Goal: Information Seeking & Learning: Check status

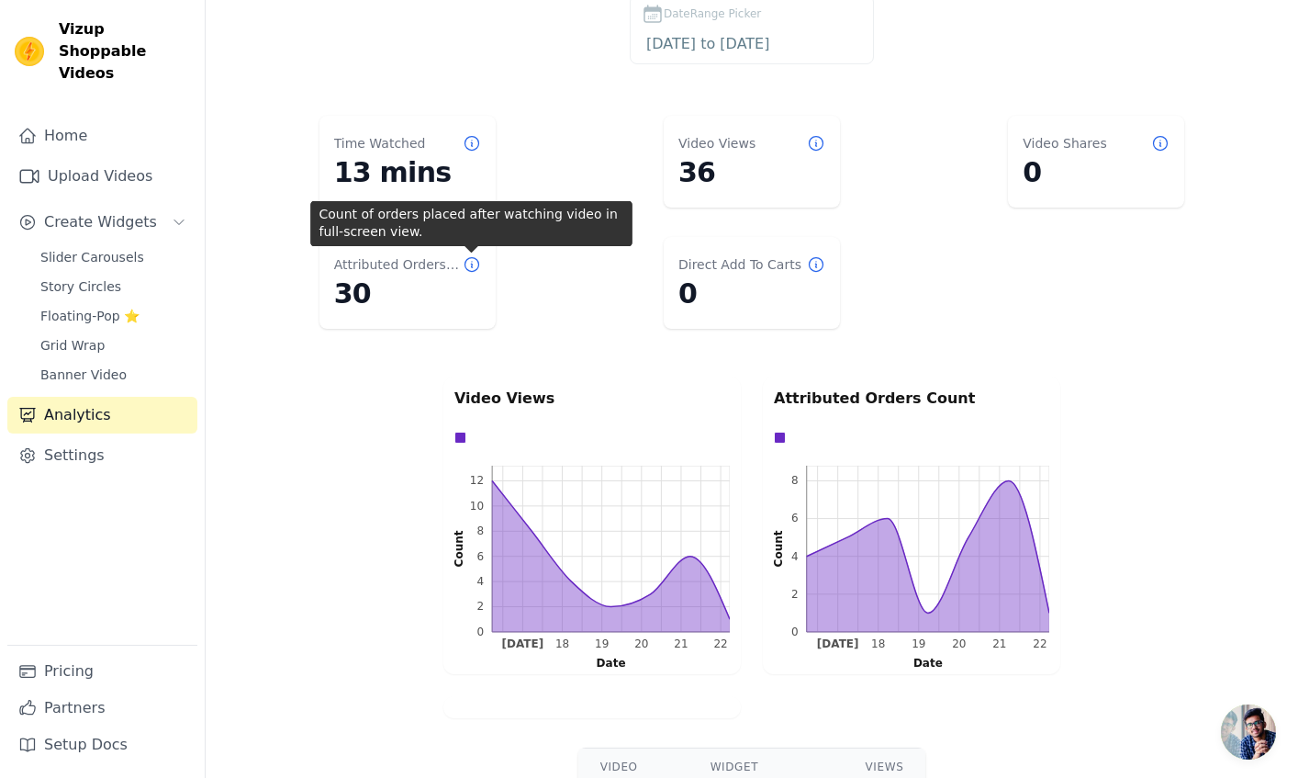
scroll to position [84, 0]
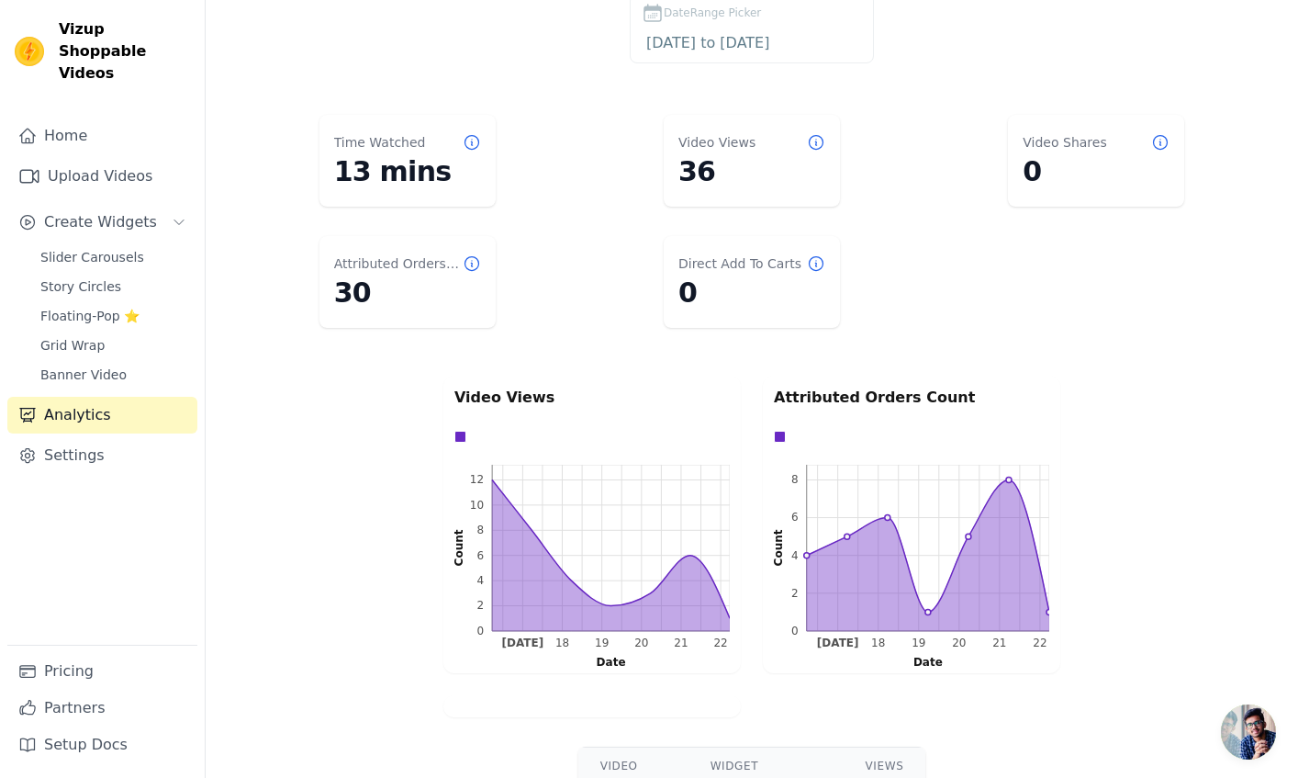
click at [865, 392] on p "Attributed Orders Count" at bounding box center [911, 397] width 275 height 22
drag, startPoint x: 865, startPoint y: 392, endPoint x: 896, endPoint y: 394, distance: 31.3
click at [865, 392] on p "Attributed Orders Count" at bounding box center [911, 397] width 275 height 22
click at [896, 394] on p "Attributed Orders Count" at bounding box center [911, 397] width 275 height 22
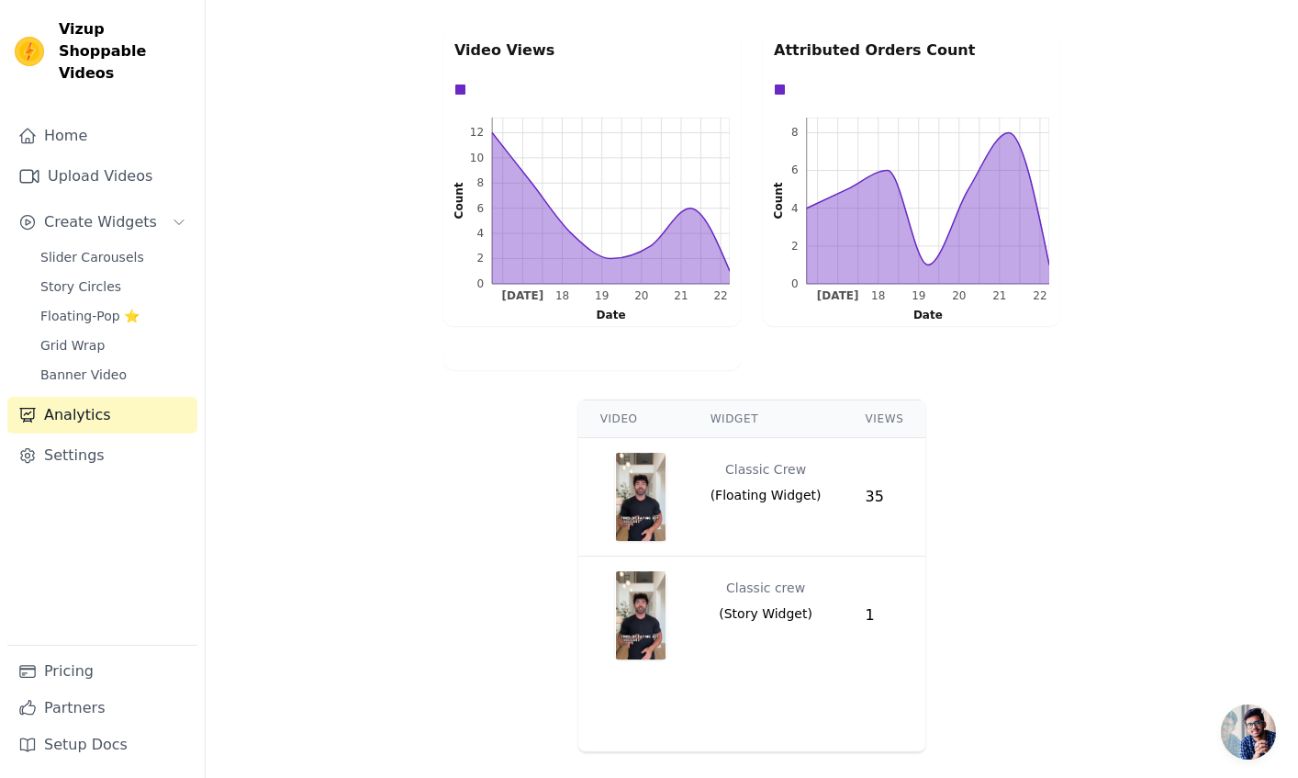
scroll to position [0, 0]
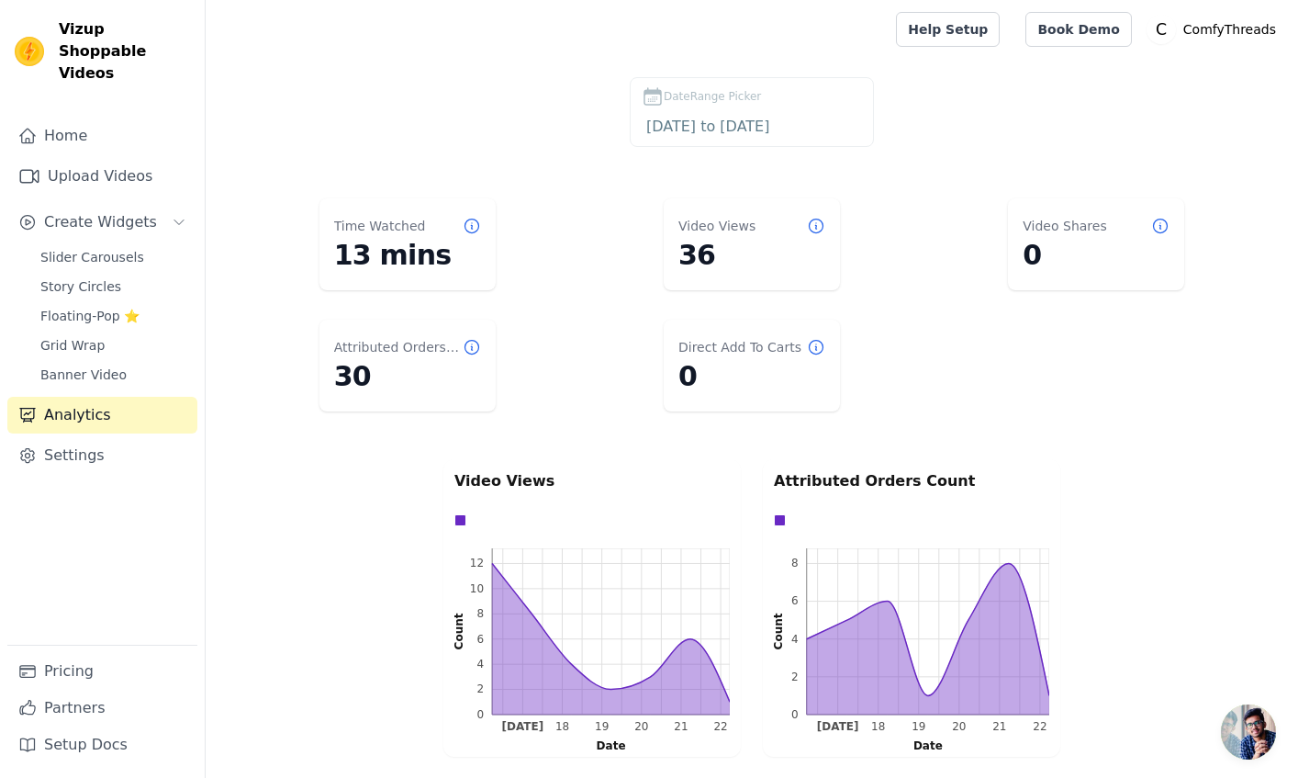
click at [475, 222] on icon at bounding box center [472, 226] width 18 height 18
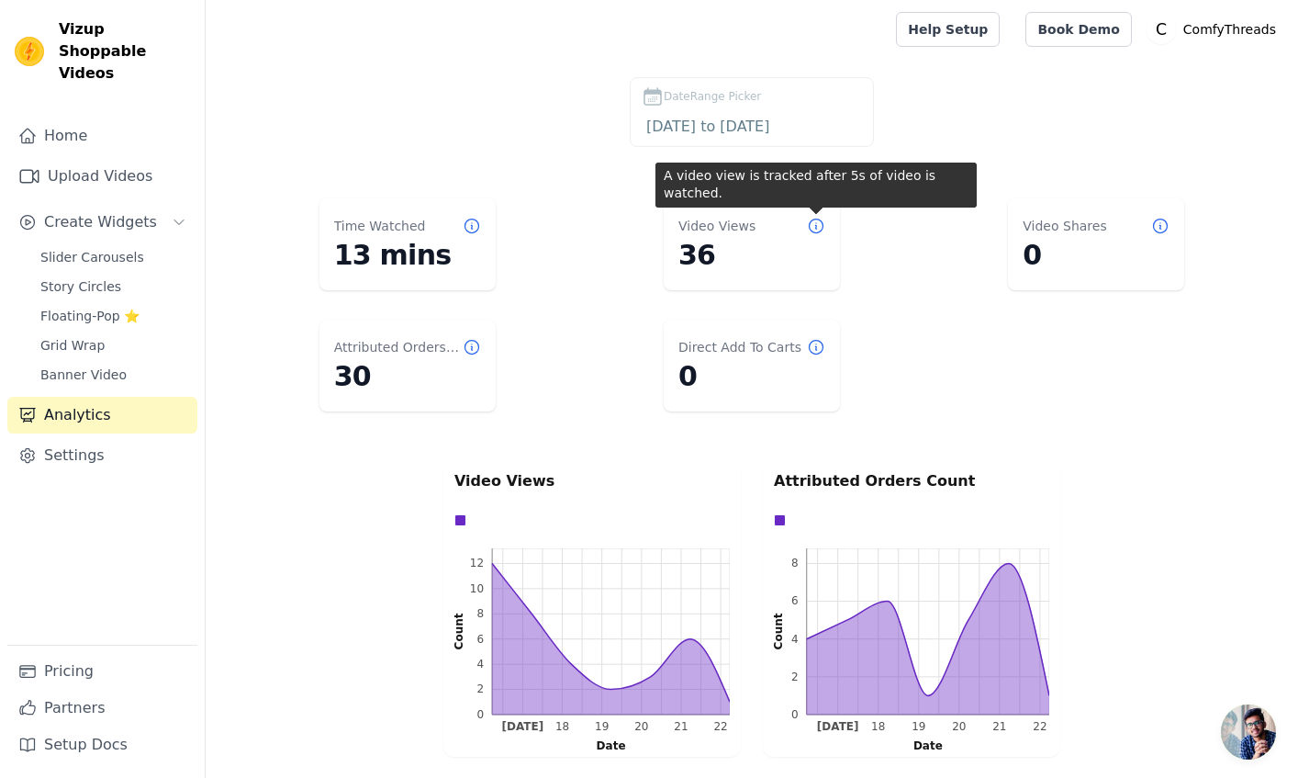
click at [818, 224] on icon at bounding box center [816, 226] width 18 height 18
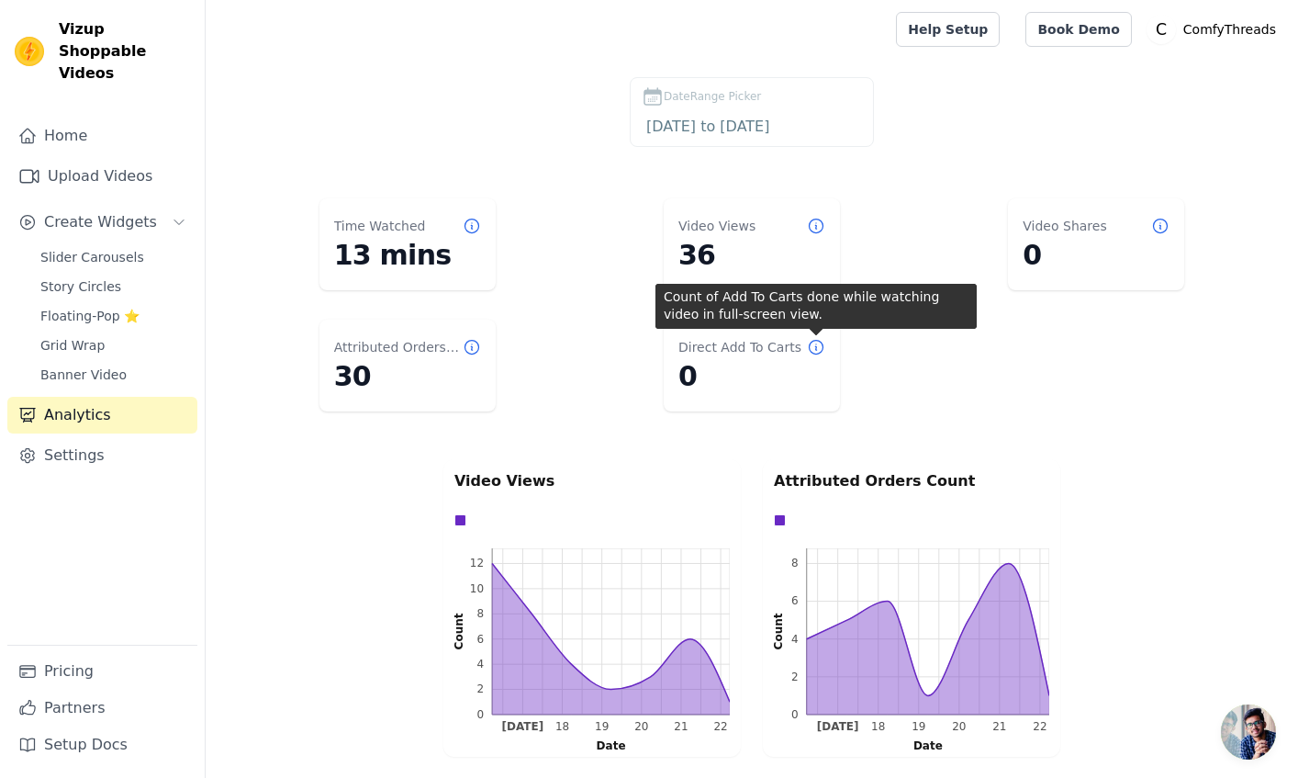
click at [817, 341] on icon at bounding box center [816, 347] width 18 height 18
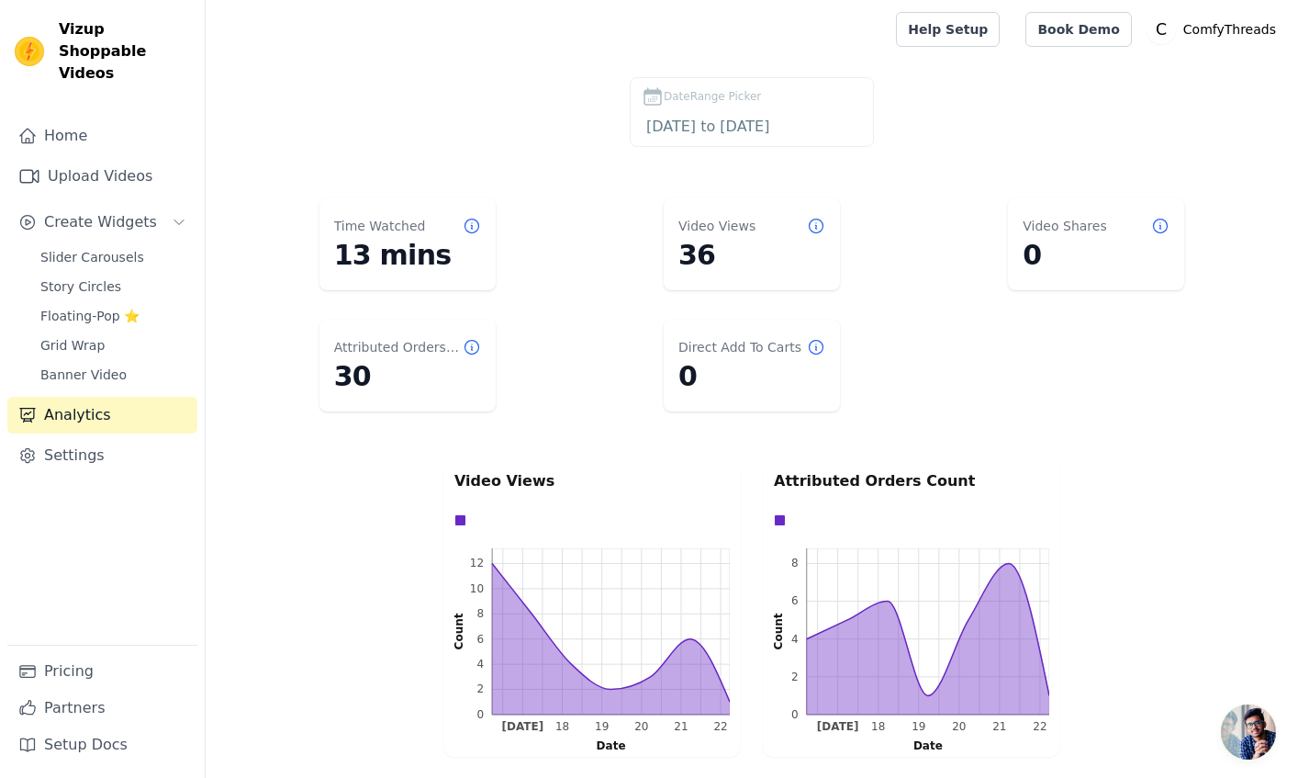
click at [737, 348] on dt "Direct Add To Carts" at bounding box center [739, 347] width 123 height 18
drag, startPoint x: 737, startPoint y: 348, endPoint x: 751, endPoint y: 344, distance: 14.3
click at [745, 345] on dt "Direct Add To Carts" at bounding box center [739, 347] width 123 height 18
click at [751, 344] on dt "Direct Add To Carts" at bounding box center [739, 347] width 123 height 18
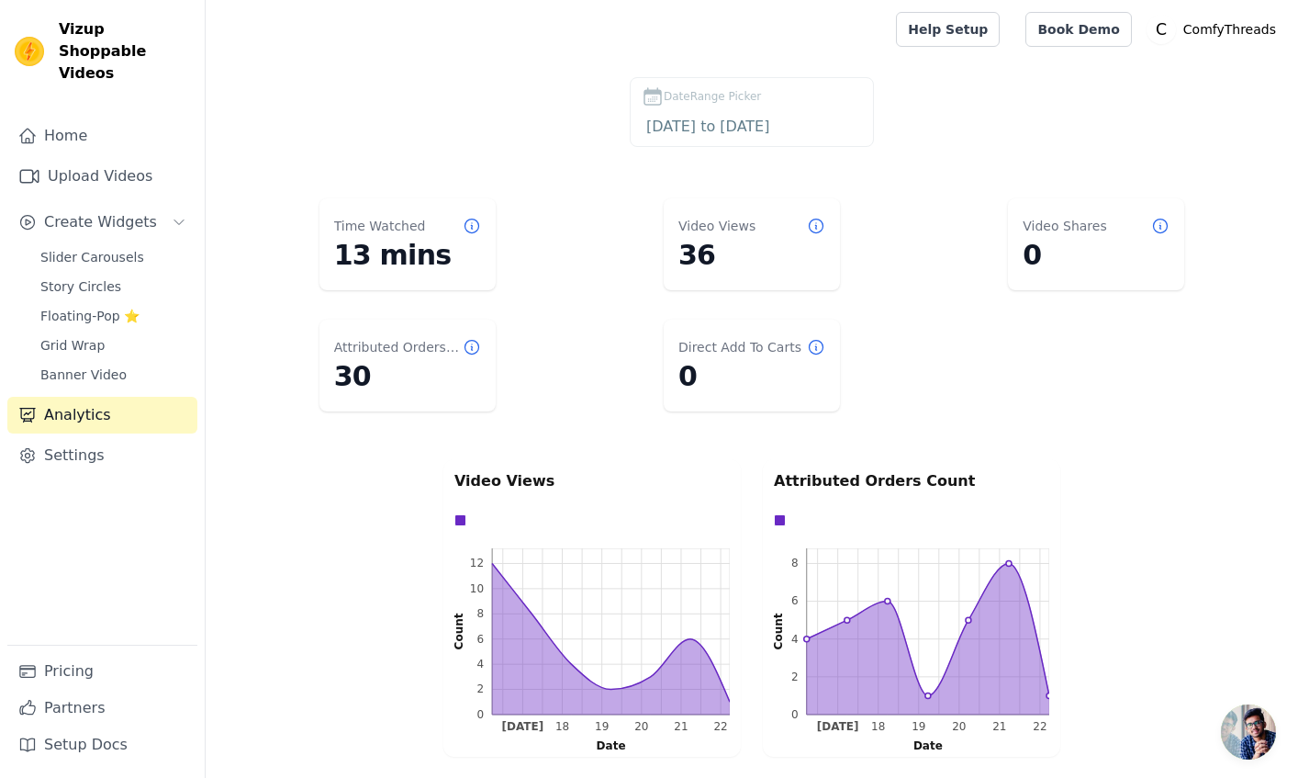
click at [837, 487] on p "Attributed Orders Count" at bounding box center [911, 481] width 275 height 22
click at [847, 485] on p "Attributed Orders Count" at bounding box center [911, 481] width 275 height 22
click at [879, 486] on p "Attributed Orders Count" at bounding box center [911, 481] width 275 height 22
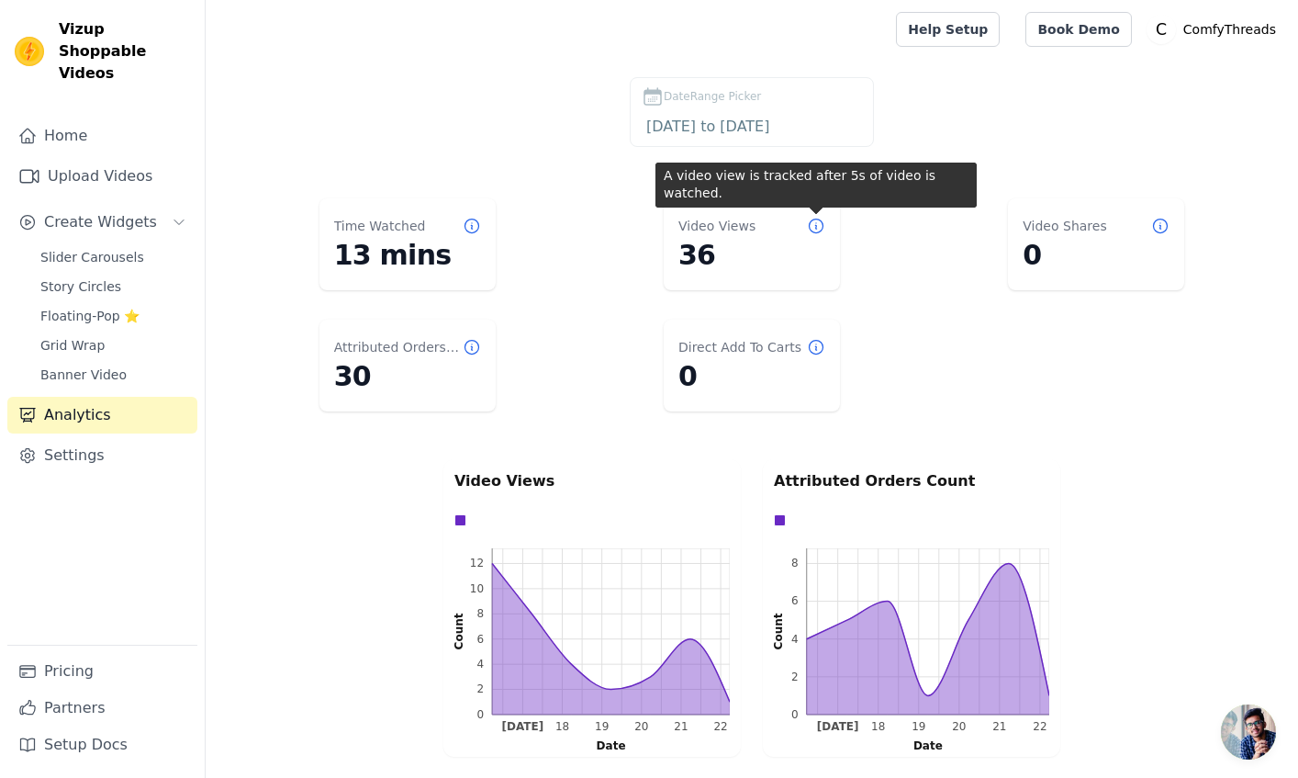
click at [816, 224] on icon at bounding box center [816, 226] width 18 height 18
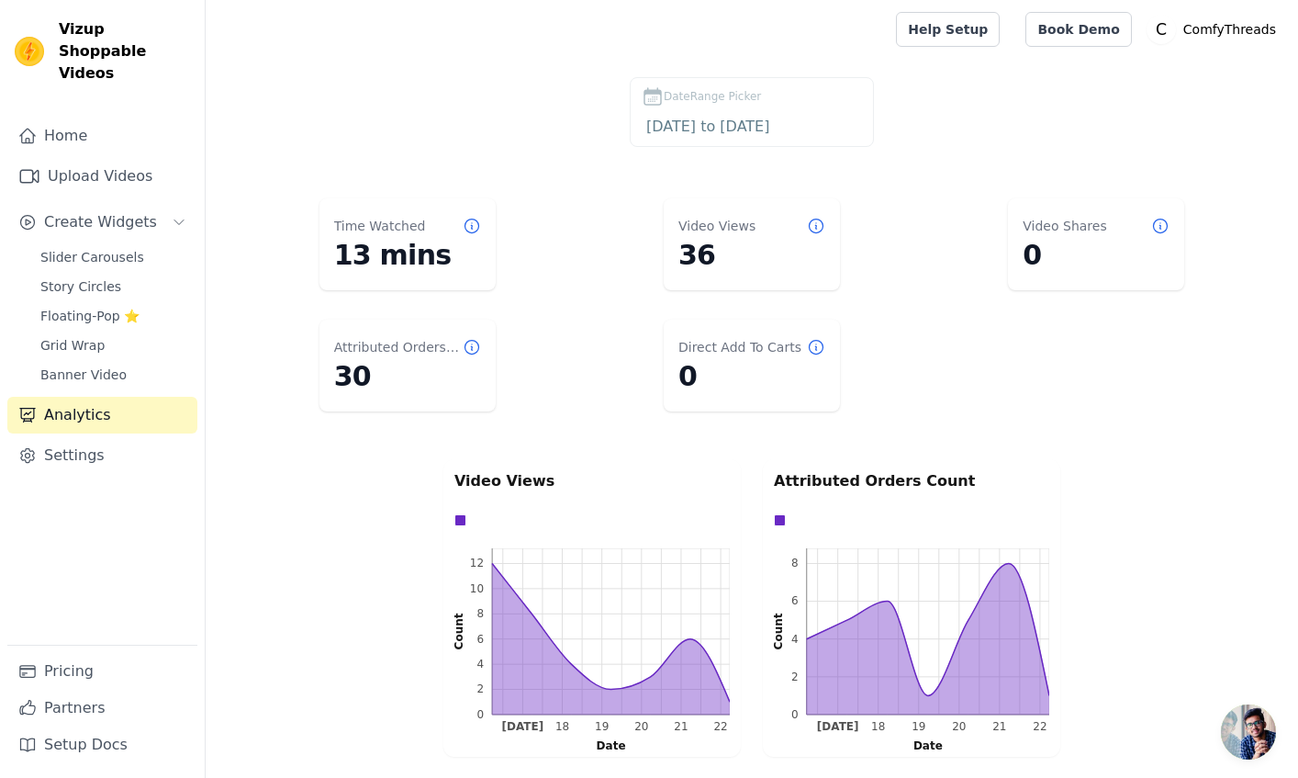
click at [816, 224] on icon at bounding box center [816, 226] width 18 height 18
click at [713, 351] on dt "Direct Add To Carts" at bounding box center [739, 347] width 123 height 18
drag, startPoint x: 713, startPoint y: 351, endPoint x: 748, endPoint y: 347, distance: 35.1
click at [716, 350] on dt "Direct Add To Carts" at bounding box center [739, 347] width 123 height 18
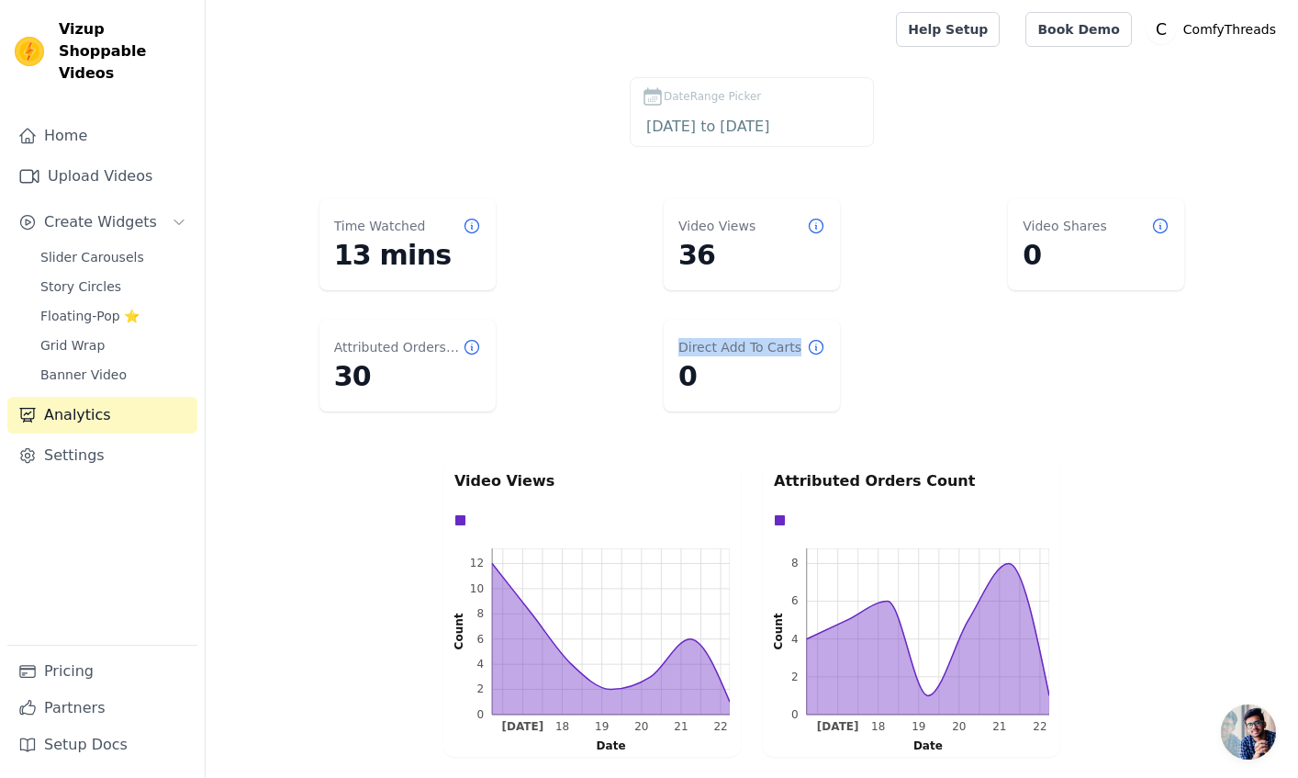
click at [748, 347] on dt "Direct Add To Carts" at bounding box center [739, 347] width 123 height 18
click at [369, 345] on dt "Attributed Orders Count" at bounding box center [398, 347] width 129 height 18
drag, startPoint x: 369, startPoint y: 345, endPoint x: 388, endPoint y: 346, distance: 19.3
click at [381, 345] on dt "Attributed Orders Count" at bounding box center [398, 347] width 129 height 18
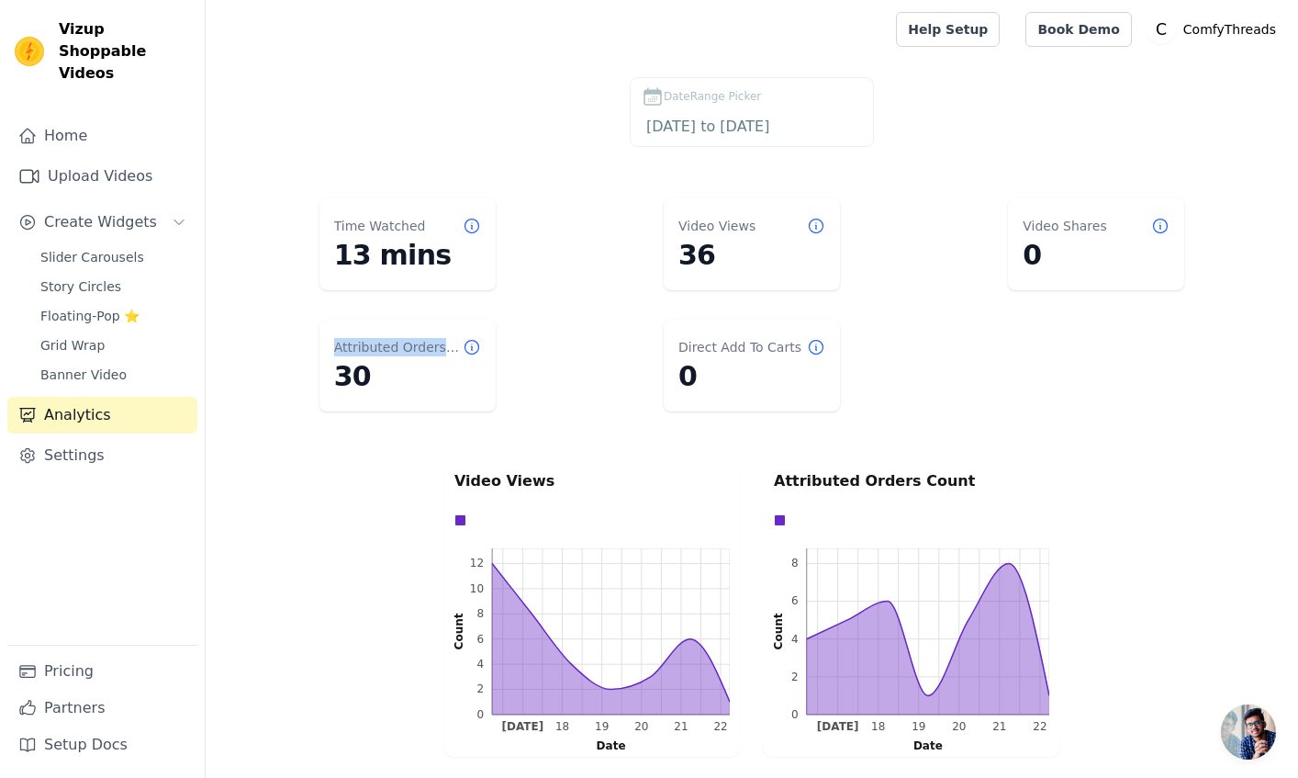
click at [388, 346] on dt "Attributed Orders Count" at bounding box center [398, 347] width 129 height 18
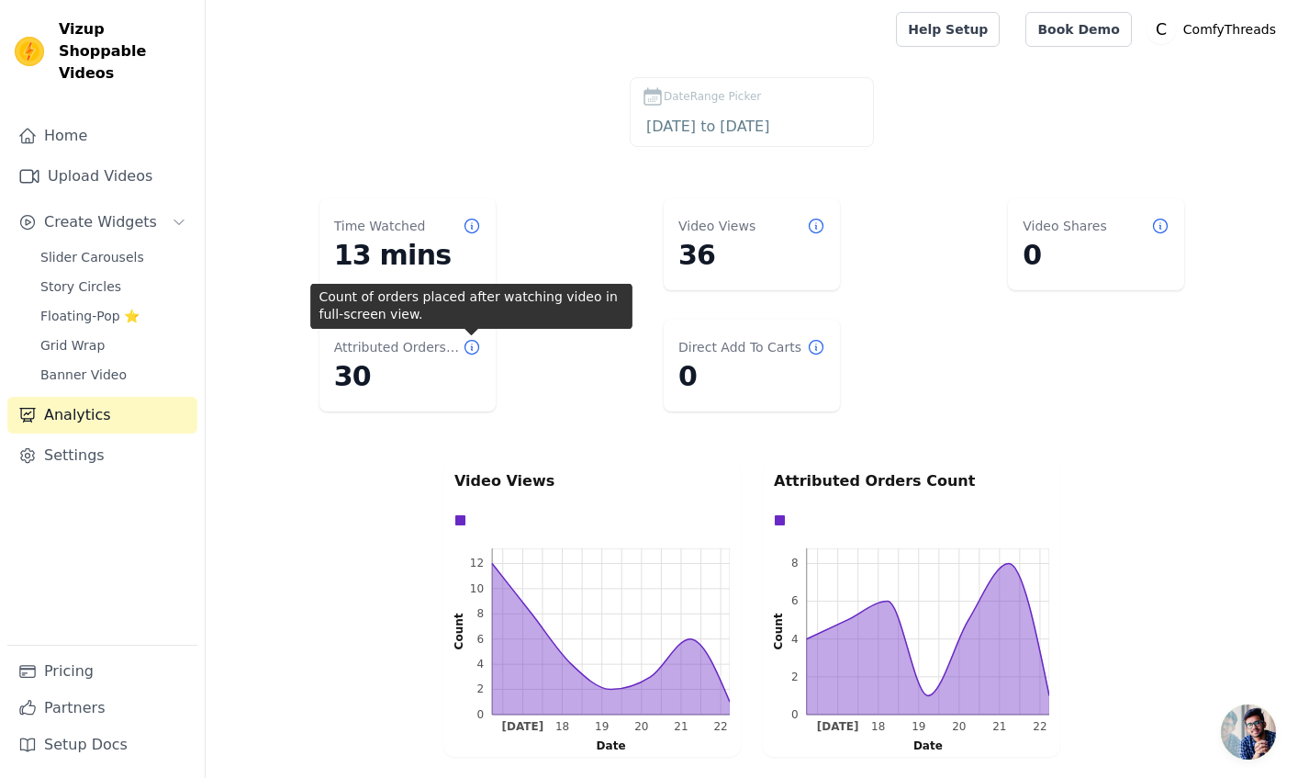
click at [470, 350] on icon at bounding box center [472, 347] width 18 height 18
